Goal: Task Accomplishment & Management: Use online tool/utility

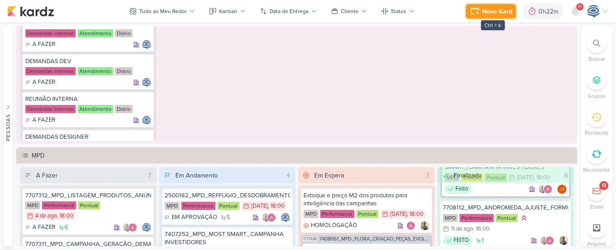
click at [499, 13] on div "Novo Kard" at bounding box center [497, 11] width 30 height 9
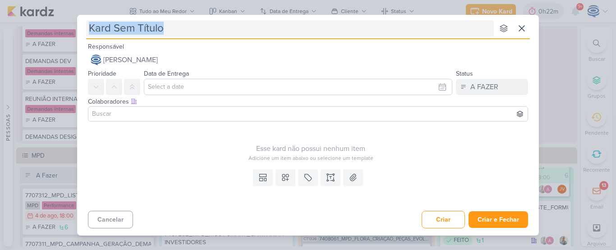
drag, startPoint x: 499, startPoint y: 13, endPoint x: 467, endPoint y: 32, distance: 37.2
click at [467, 32] on div "nenhum grupo disponível esc Responsável [PERSON_NAME] Nenhum contato encontrado…" at bounding box center [308, 125] width 616 height 250
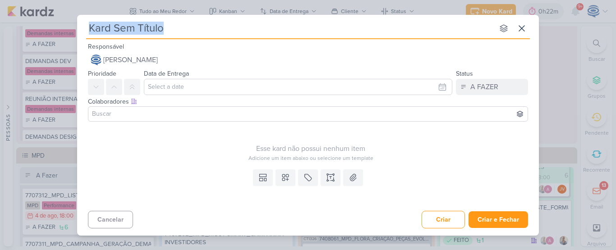
click at [467, 32] on input "text" at bounding box center [290, 28] width 408 height 16
paste input "7708131_MPD_NEO_ALPHAVILLE_AJUSTEE_CAMPANHA"
type input "7708131_MPD_NEO_ALPHAVILLE_AJUSTEE_CAMPANHA"
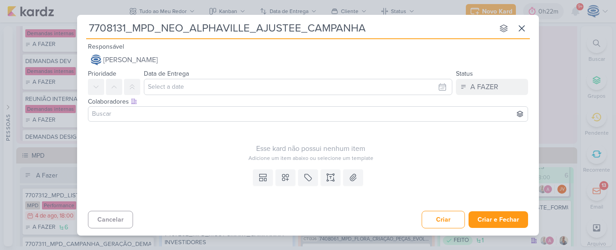
type input "7708131_MPD_NEO_ALPHAVILLE_AJUSTEE_CAMPANHA"
click at [184, 82] on input "text" at bounding box center [298, 87] width 308 height 16
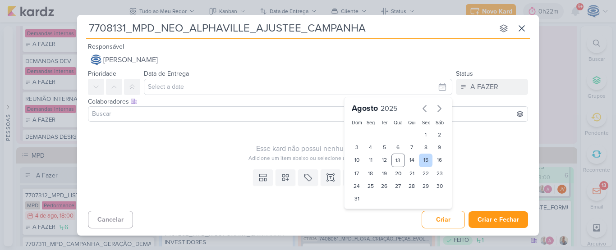
click at [427, 159] on div "15" at bounding box center [426, 161] width 14 height 14
type input "[DATE] 23:59"
drag, startPoint x: 377, startPoint y: 216, endPoint x: 368, endPoint y: 214, distance: 9.2
click at [368, 214] on div "00 01 02 03 04 05 06 07 08 09 10 11 12 13 14 15 16 17 18 19 20 21 22 23 : 00 05…" at bounding box center [372, 214] width 38 height 11
click at [368, 214] on select "00 01 02 03 04 05 06 07 08 09 10 11 12 13 14 15 16 17 18 19 20 21 22 23" at bounding box center [370, 214] width 13 height 11
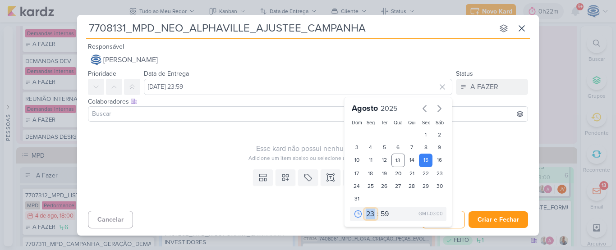
select select "18"
click at [364, 209] on select "00 01 02 03 04 05 06 07 08 09 10 11 12 13 14 15 16 17 18 19 20 21 22 23" at bounding box center [370, 214] width 13 height 11
type input "[DATE] 18:59"
click at [388, 217] on select "00 05 10 15 20 25 30 35 40 45 50 55 59" at bounding box center [385, 214] width 13 height 11
select select "0"
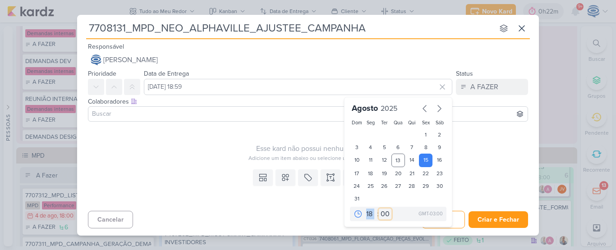
click at [379, 209] on select "00 05 10 15 20 25 30 35 40 45 50 55 59" at bounding box center [385, 214] width 13 height 11
type input "[DATE] 18:00"
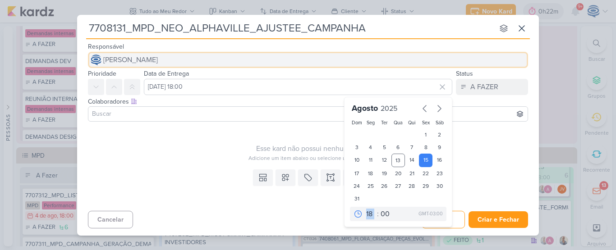
click at [231, 63] on button "[PERSON_NAME]" at bounding box center [308, 60] width 440 height 16
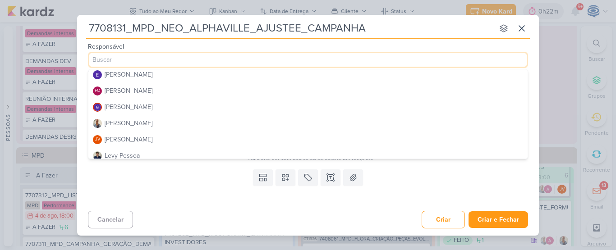
scroll to position [84, 0]
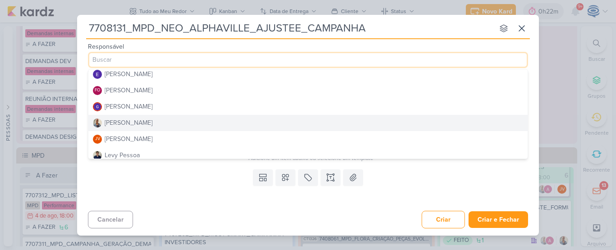
click at [205, 128] on button "[PERSON_NAME]" at bounding box center [307, 123] width 439 height 16
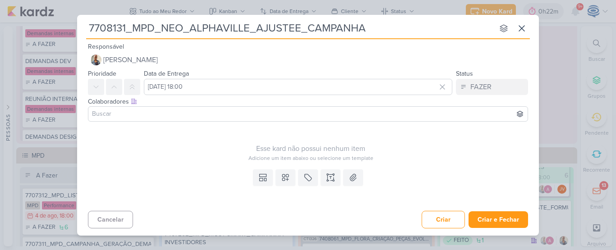
click at [209, 114] on input at bounding box center [307, 114] width 435 height 11
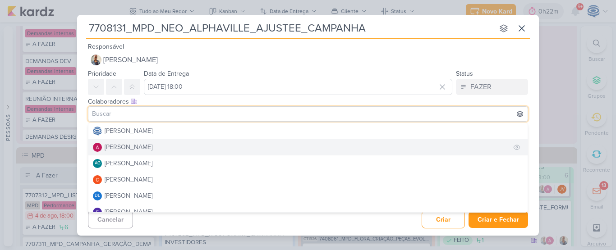
click at [159, 141] on button "[PERSON_NAME]" at bounding box center [307, 147] width 439 height 16
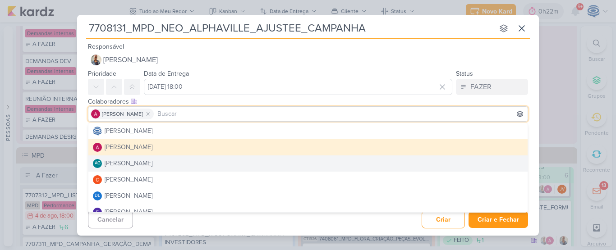
click at [78, 142] on div "Esse kard não possui nenhum item Adicione um item abaixo ou selecione um templa…" at bounding box center [308, 145] width 462 height 41
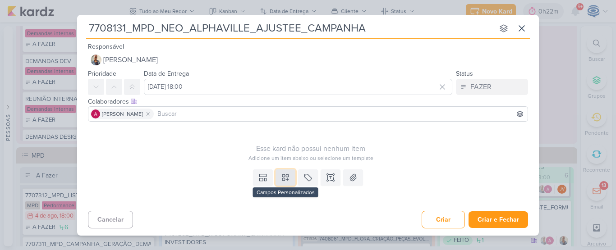
click at [288, 175] on icon at bounding box center [285, 177] width 9 height 9
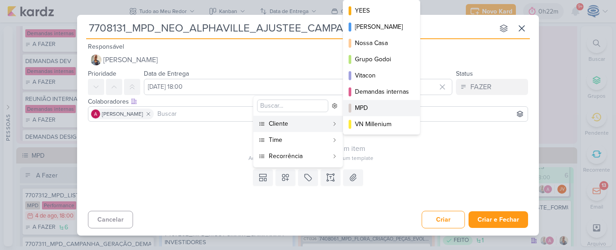
click at [363, 108] on div "MPD" at bounding box center [382, 107] width 54 height 9
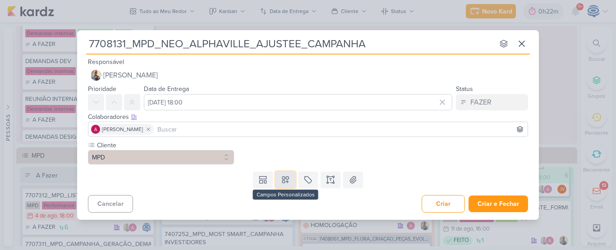
click at [284, 181] on icon at bounding box center [285, 179] width 9 height 9
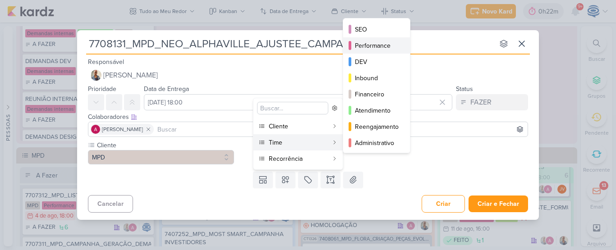
click at [354, 43] on button "Performance" at bounding box center [376, 45] width 67 height 16
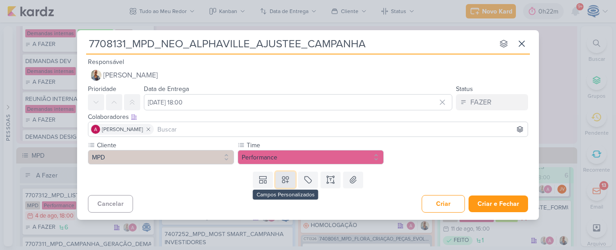
click at [285, 182] on icon at bounding box center [285, 179] width 9 height 9
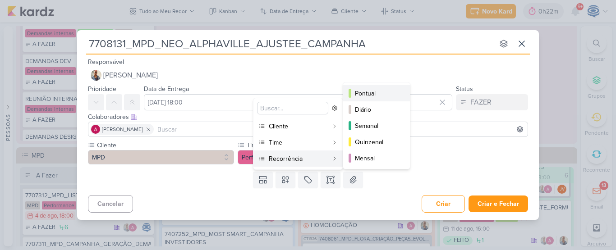
click at [362, 95] on div "Pontual" at bounding box center [377, 93] width 44 height 9
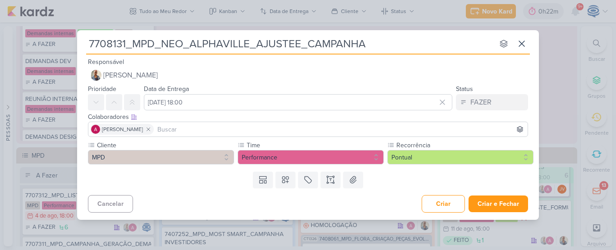
click at [293, 41] on input "7708131_MPD_NEO_ALPHAVILLE_AJUSTEE_CAMPANHA" at bounding box center [290, 44] width 408 height 16
type input "7708131_MPD_NEO_ALPHAVILLE_AJUSTE_CAMPANHA"
click at [331, 174] on button at bounding box center [331, 180] width 20 height 16
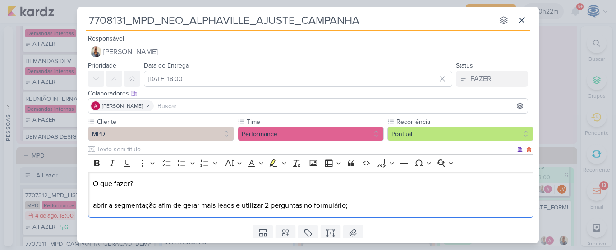
click at [91, 206] on div "O que fazer? abrir a segmentação afim de gerar mais leads e utilizar 2 pergunta…" at bounding box center [310, 195] width 445 height 46
click at [166, 208] on span "Sugerido por nós abrir a segmentação afim de gerar mais leads e utilizar 2 perg…" at bounding box center [248, 205] width 310 height 9
drag, startPoint x: 152, startPoint y: 208, endPoint x: 127, endPoint y: 206, distance: 24.9
click at [127, 206] on span "Sugerido por nós abrir a segmentação afim de gerar mais leads e utilizar 2 perg…" at bounding box center [248, 205] width 310 height 9
click at [91, 206] on div "O que fazer? Sugerido por nós abrir a segmentação afim de gerar mais leads e ut…" at bounding box center [310, 195] width 445 height 46
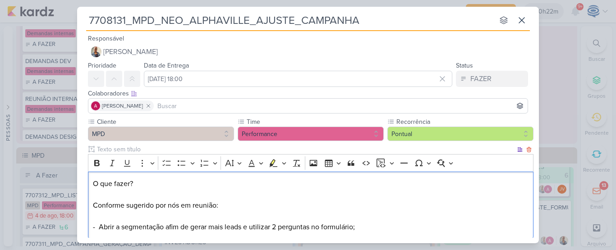
click at [164, 230] on span "- Abrir a segmentação afim de gerar mais leads e utilizar 2 perguntas no formul…" at bounding box center [224, 227] width 262 height 9
click at [327, 228] on span "- Abrir a segmentação da campanha de Meta Ads afim de gerar mais leads e utiliz…" at bounding box center [266, 227] width 347 height 9
click at [330, 228] on span "- Abrir a segmentação da campanha de Meta Ads afim de gerar mais leads e utiliz…" at bounding box center [266, 227] width 347 height 9
click at [361, 228] on span "- Abrir a segmentação da campanha de Meta Ads afim de gerar mais leads e utiliz…" at bounding box center [266, 227] width 347 height 9
click at [440, 228] on span "- Abrir a segmentação da campanha de Meta Ads afim de gerar mais leads e utiliz…" at bounding box center [266, 227] width 347 height 9
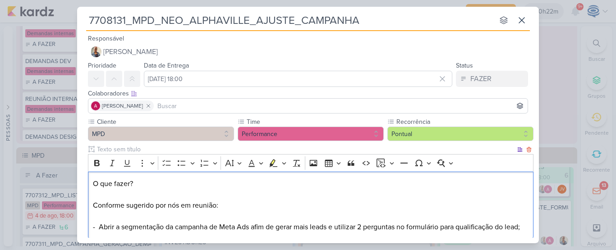
scroll to position [51, 0]
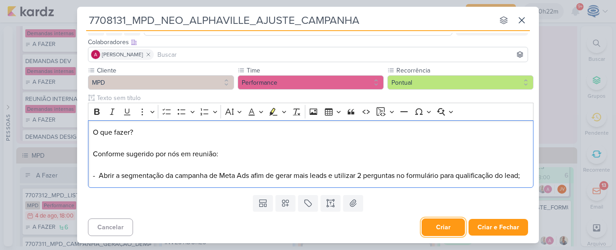
click at [444, 224] on button "Criar" at bounding box center [442, 228] width 43 height 18
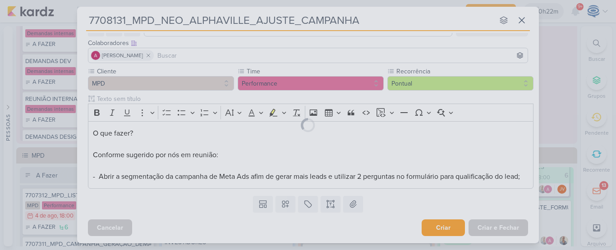
scroll to position [50, 0]
